Goal: Information Seeking & Learning: Learn about a topic

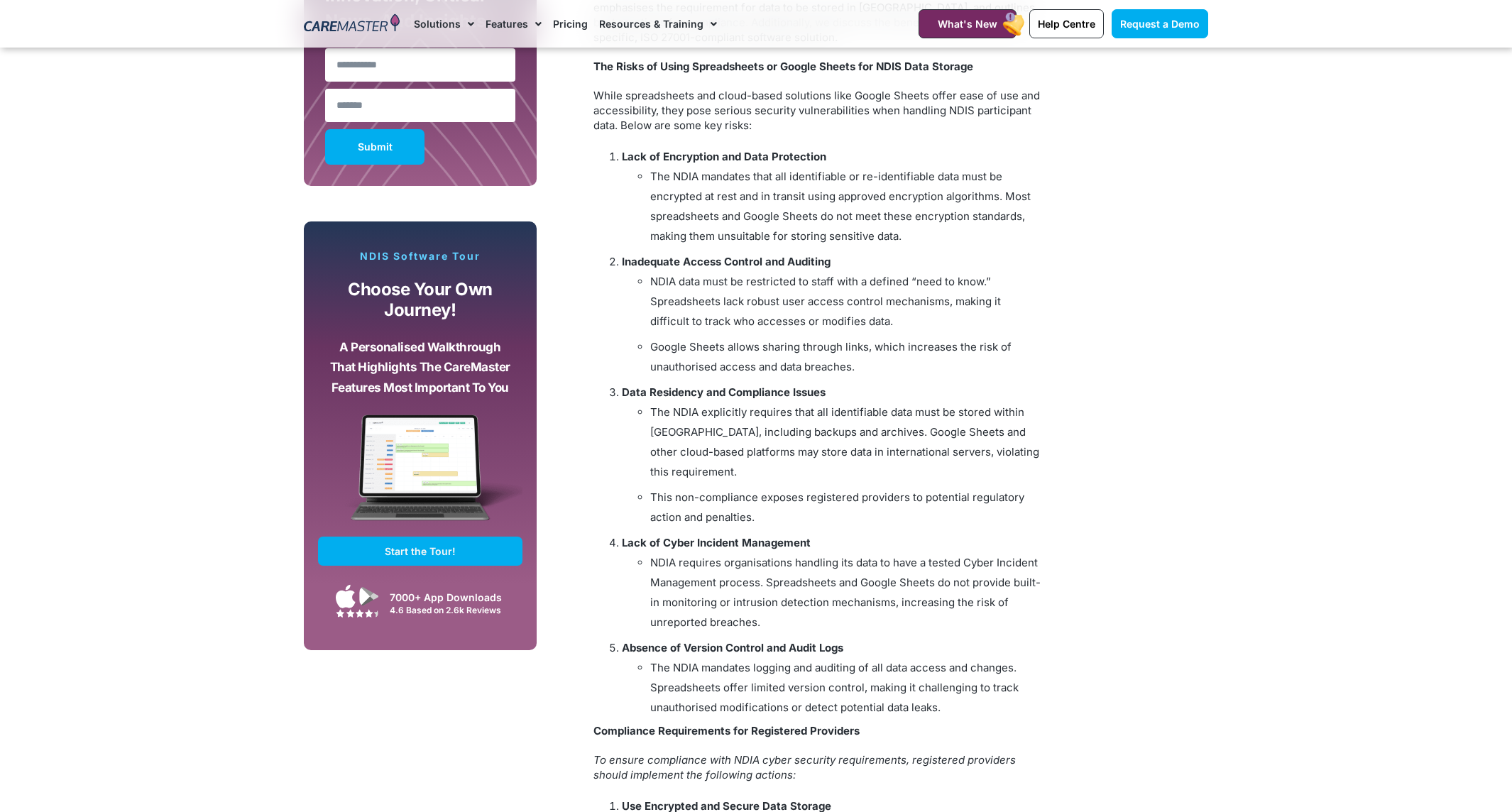
click at [820, 415] on li "The NDIA explicitly requires that all identifiable data must be stored within […" at bounding box center [845, 442] width 391 height 79
click at [756, 518] on li "This non-compliance exposes registered providers to potential regulatory action…" at bounding box center [845, 507] width 391 height 40
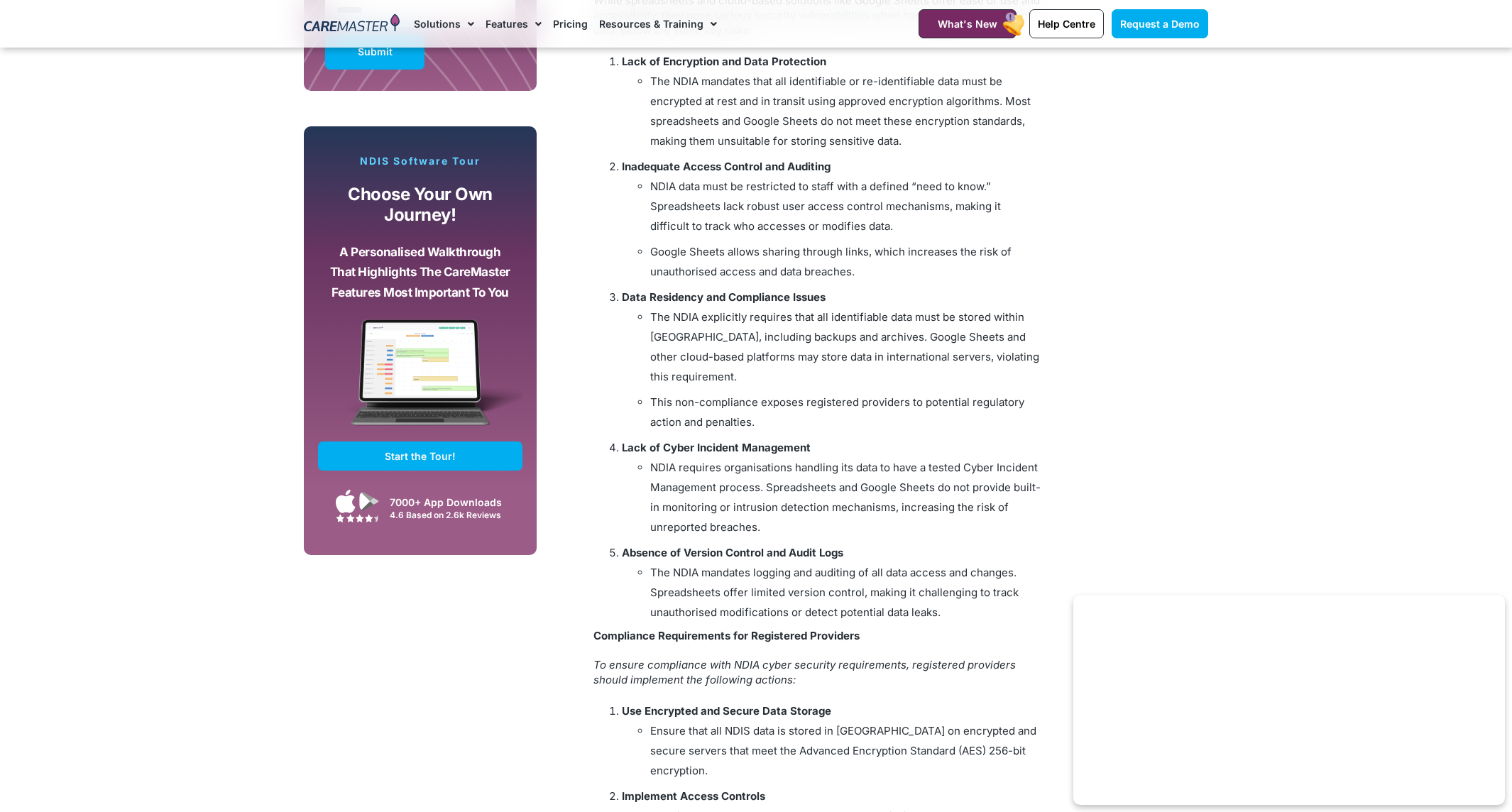
scroll to position [1207, 0]
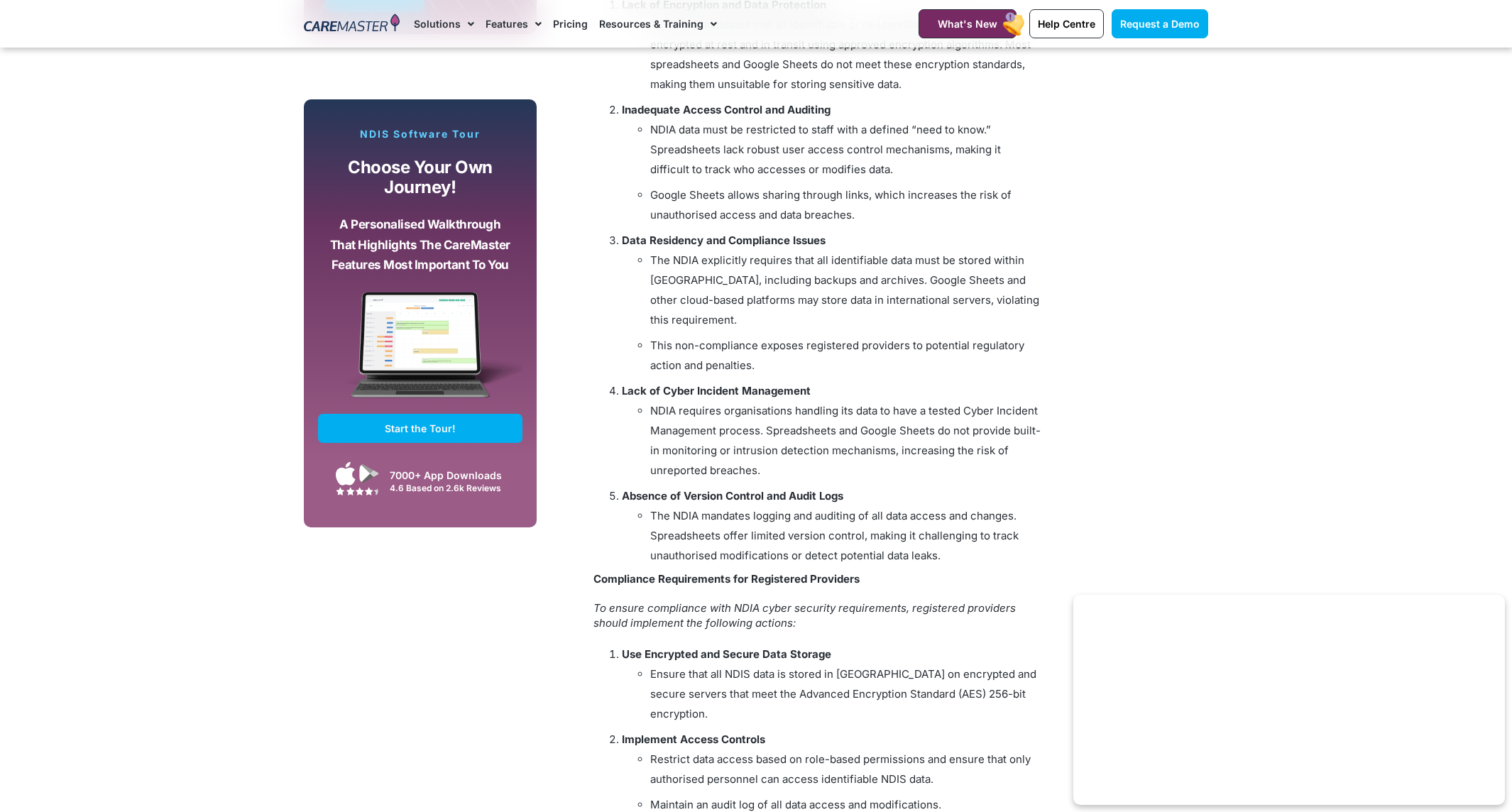
click at [930, 535] on li "The NDIA mandates logging and auditing of all data access and changes. Spreadsh…" at bounding box center [845, 536] width 391 height 60
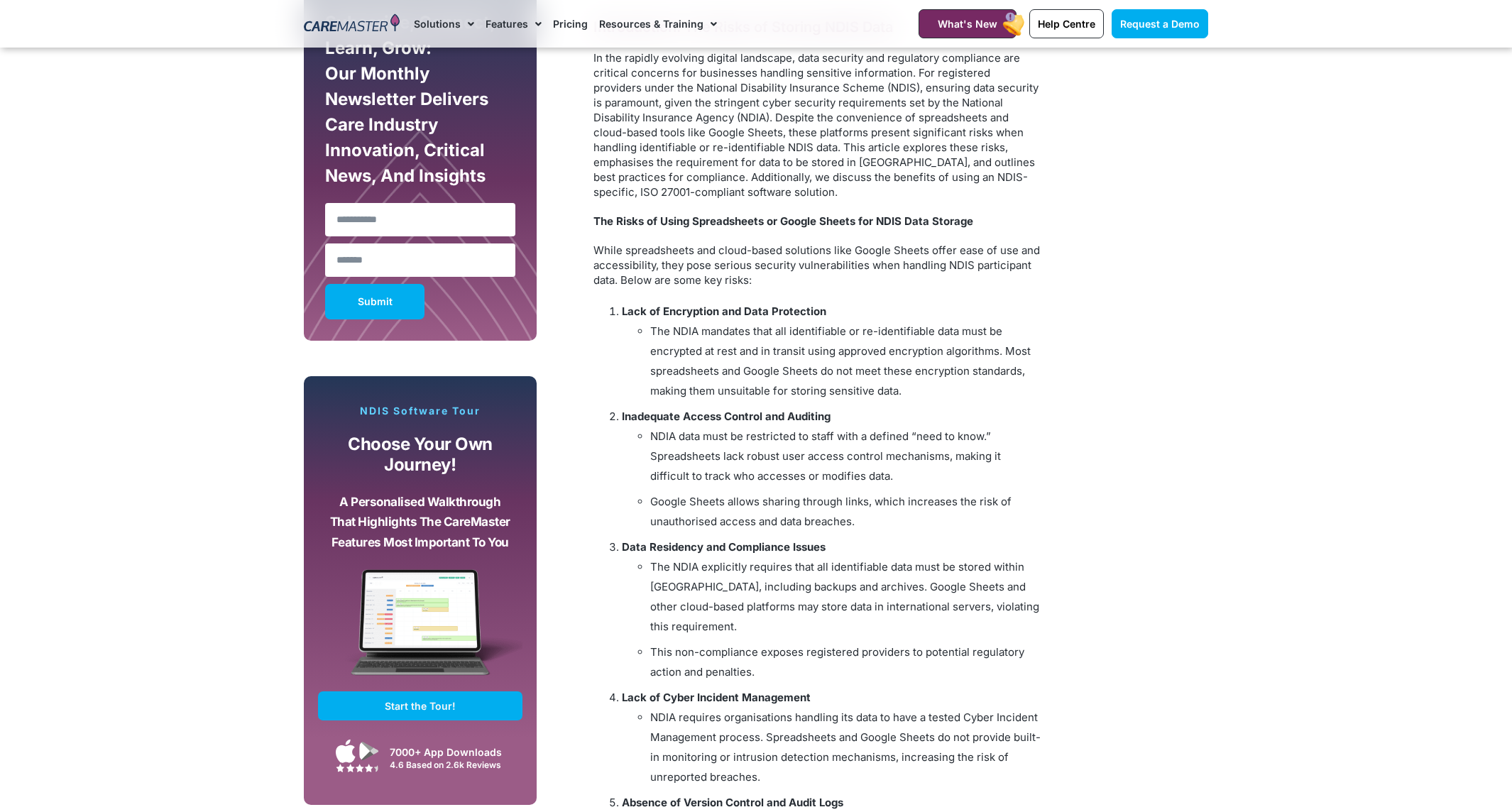
scroll to position [781, 0]
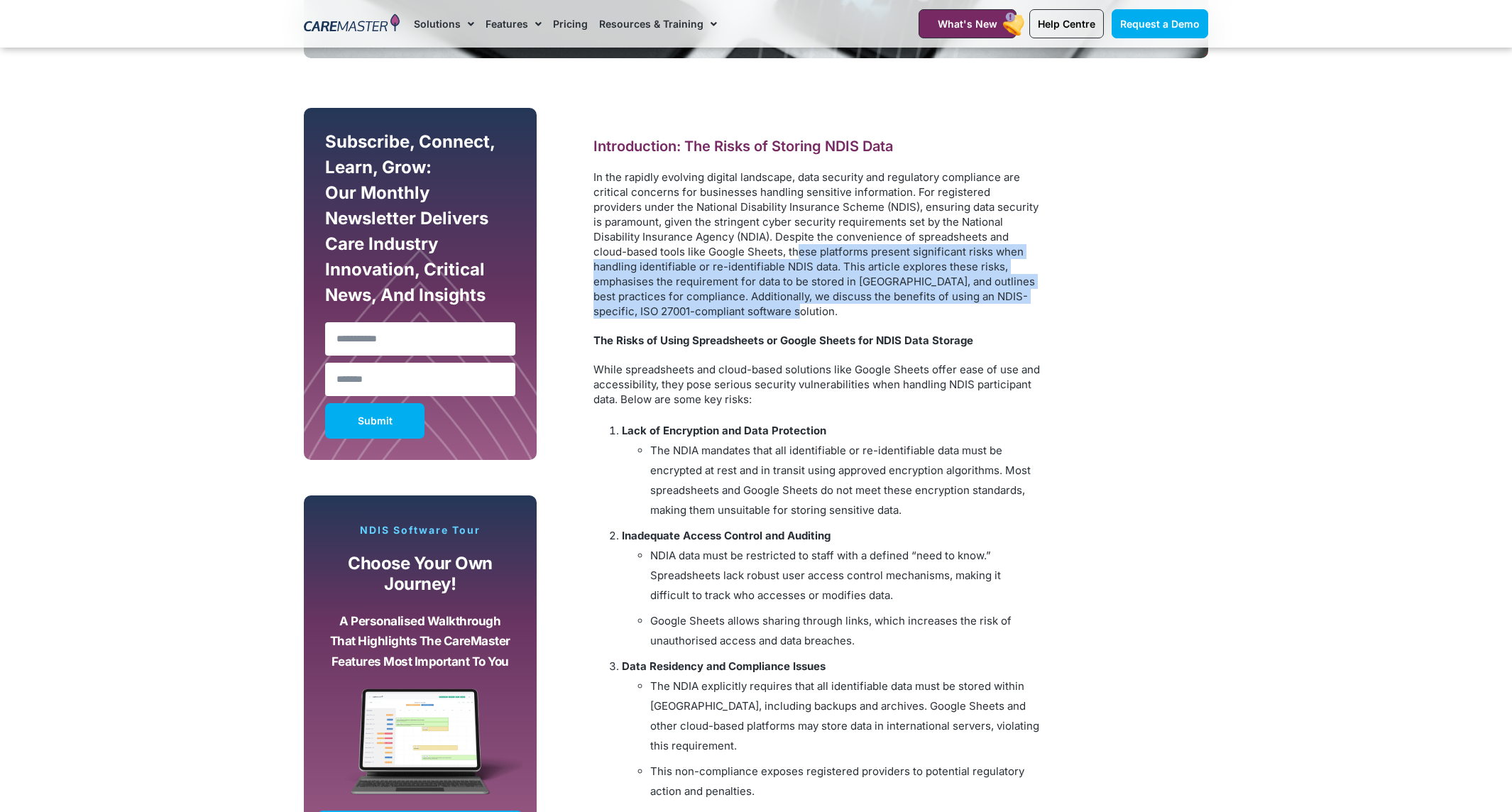
drag, startPoint x: 766, startPoint y: 305, endPoint x: 730, endPoint y: 258, distance: 59.2
click at [730, 258] on p "In the rapidly evolving digital landscape, data security and regulatory complia…" at bounding box center [817, 244] width 447 height 149
click at [973, 314] on p "In the rapidly evolving digital landscape, data security and regulatory complia…" at bounding box center [817, 244] width 447 height 149
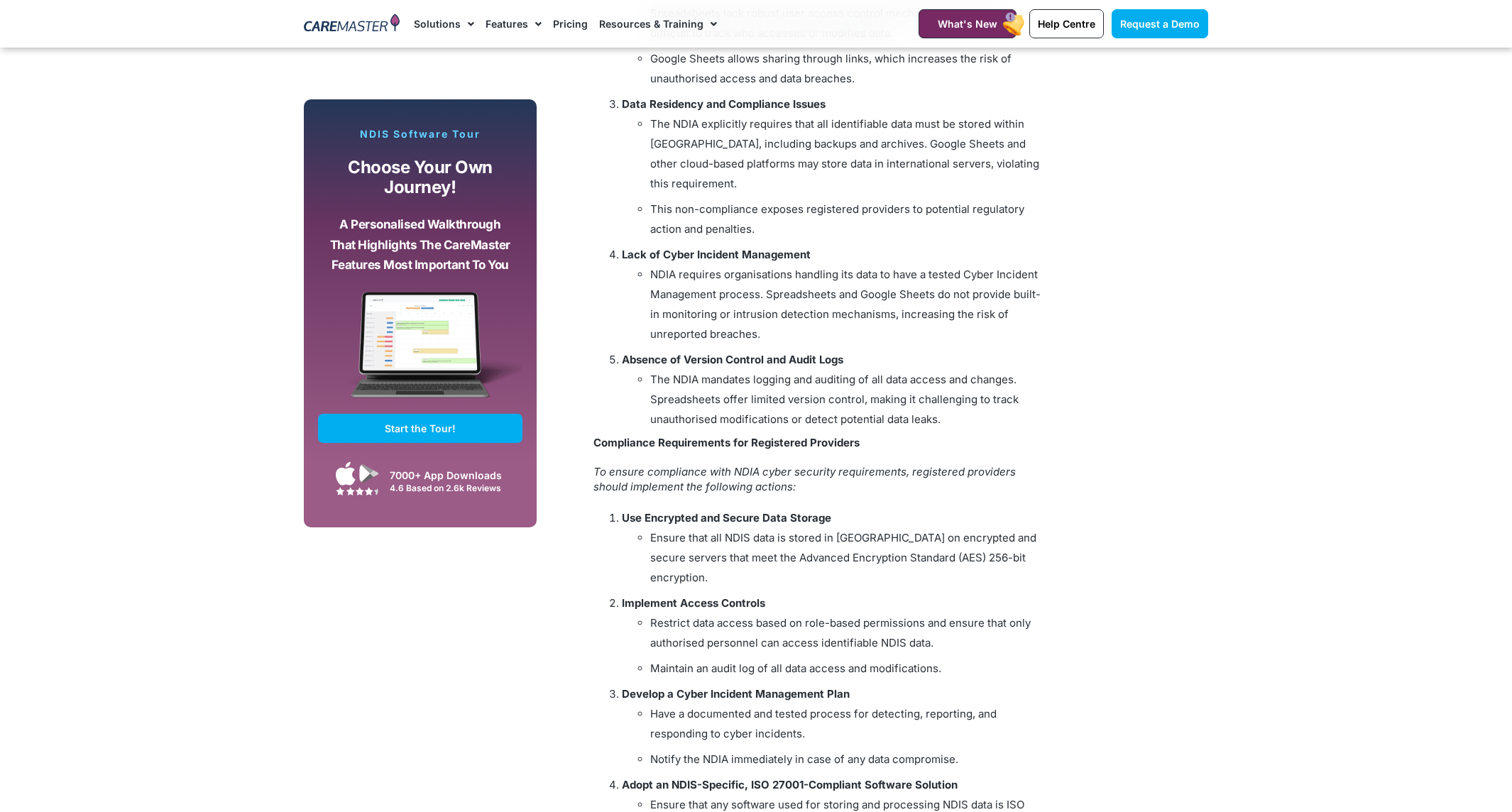
scroll to position [1349, 0]
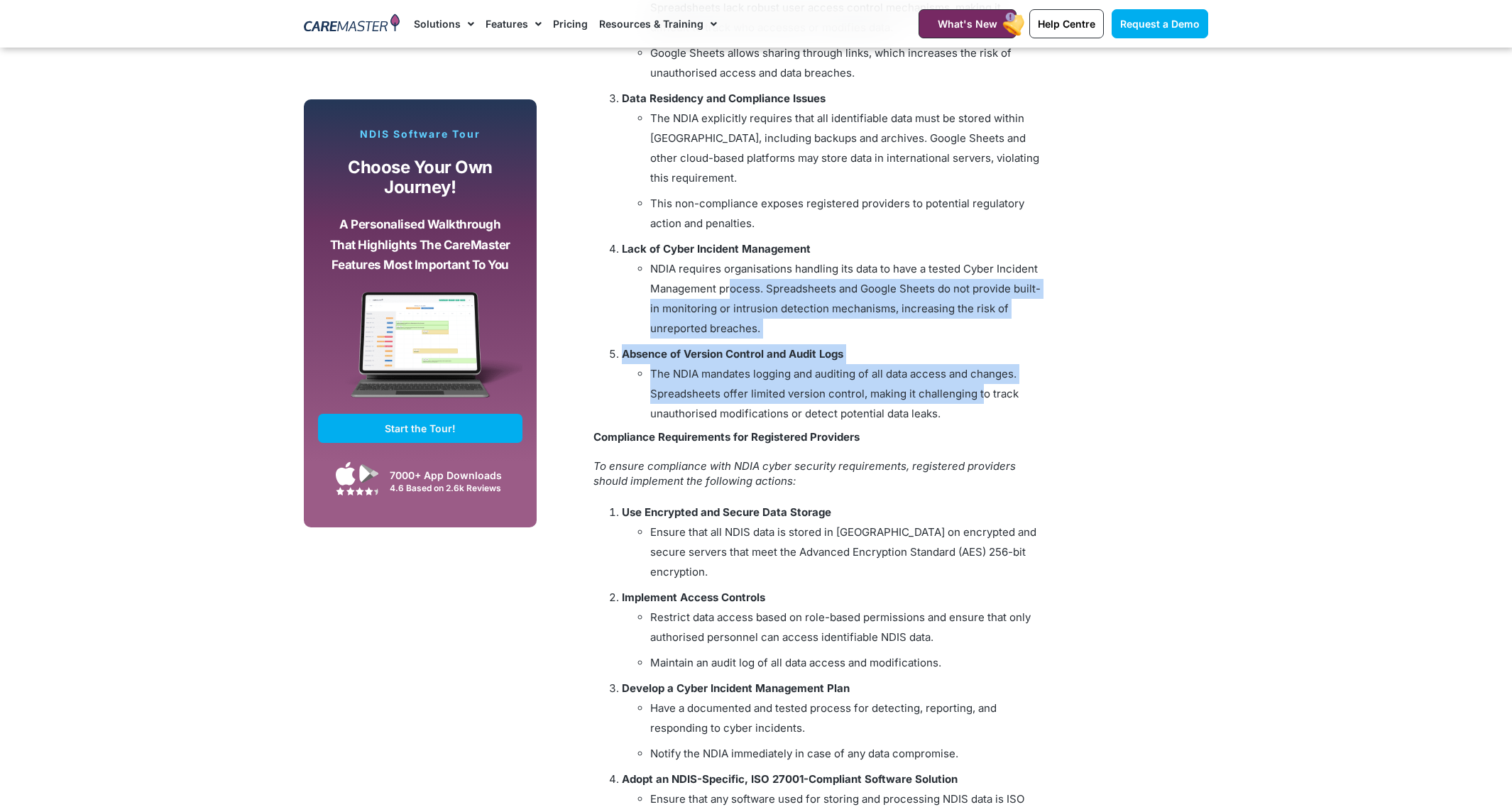
drag, startPoint x: 978, startPoint y: 402, endPoint x: 731, endPoint y: 294, distance: 269.6
click at [731, 294] on ol "Lack of Encryption and Data Protection The NDIA mandates that all identifiable …" at bounding box center [817, 138] width 447 height 571
click at [975, 361] on li "Absence of Version Control and Audit Logs The NDIA mandates logging and auditin…" at bounding box center [832, 384] width 419 height 79
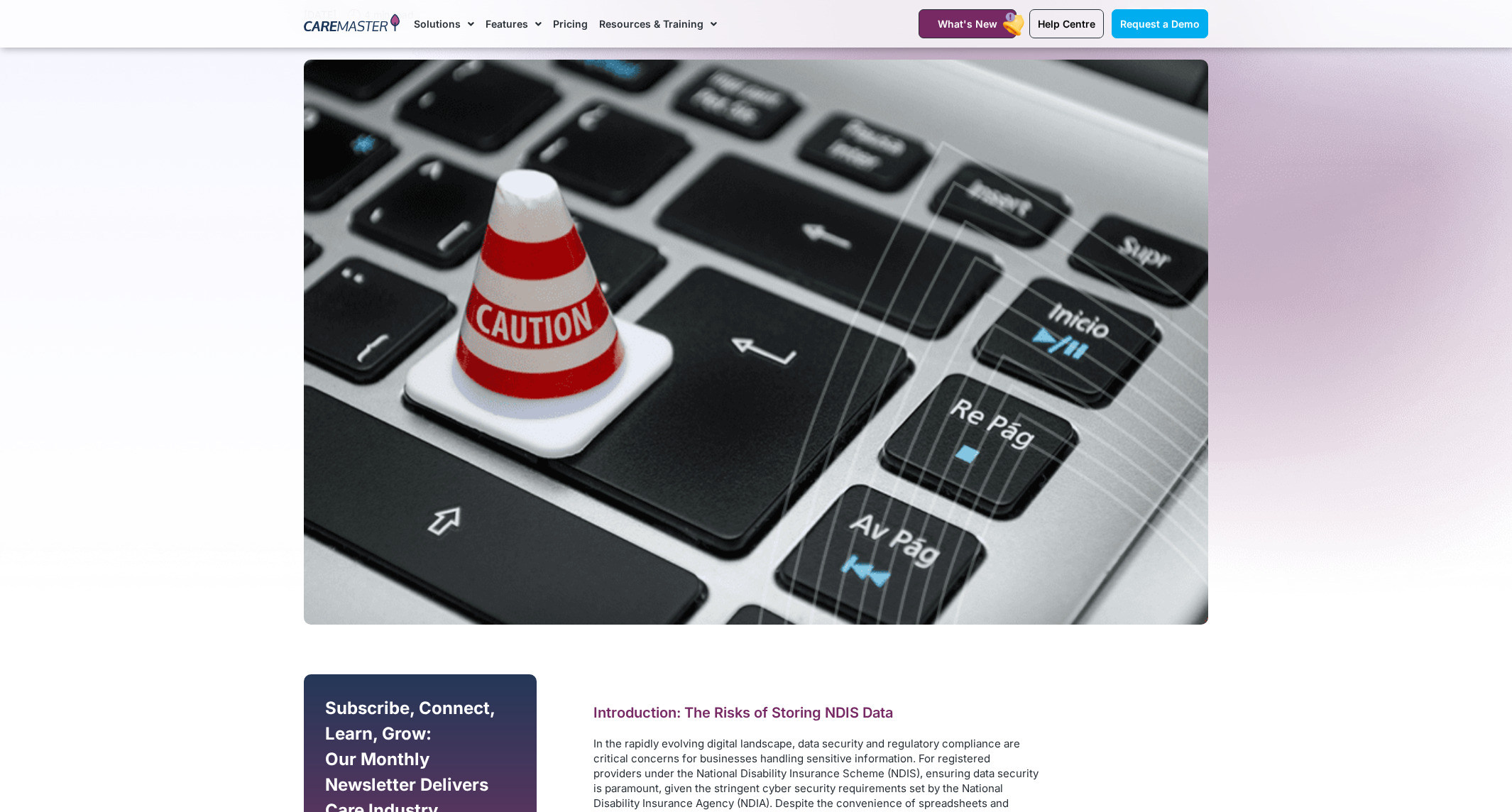
scroll to position [213, 0]
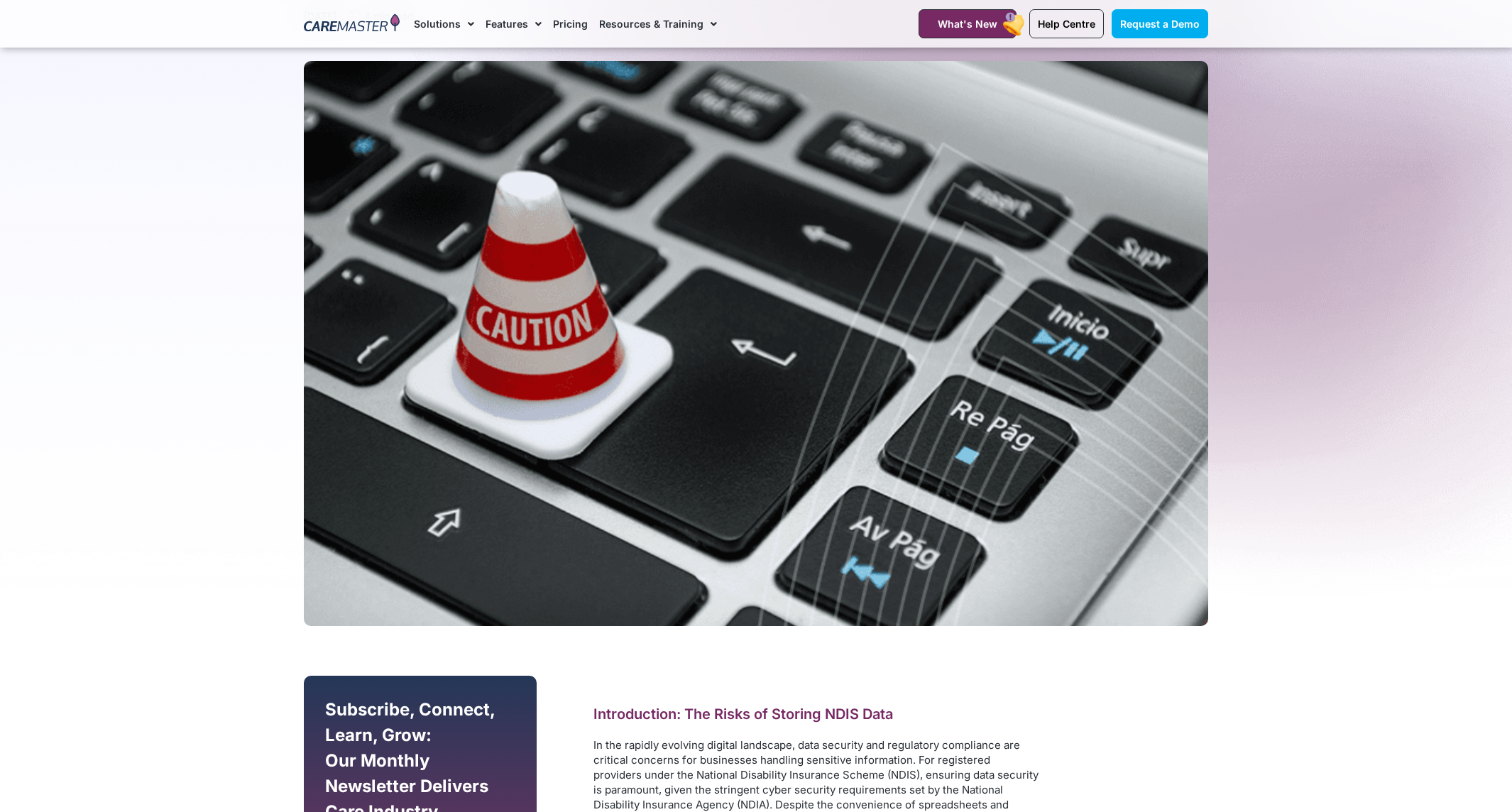
click at [289, 181] on section "Blog NDIS The Risks of Storing NDIS Data in Spreadsheets or Google Sheets: Comp…" at bounding box center [756, 234] width 1512 height 798
